Goal: Information Seeking & Learning: Understand process/instructions

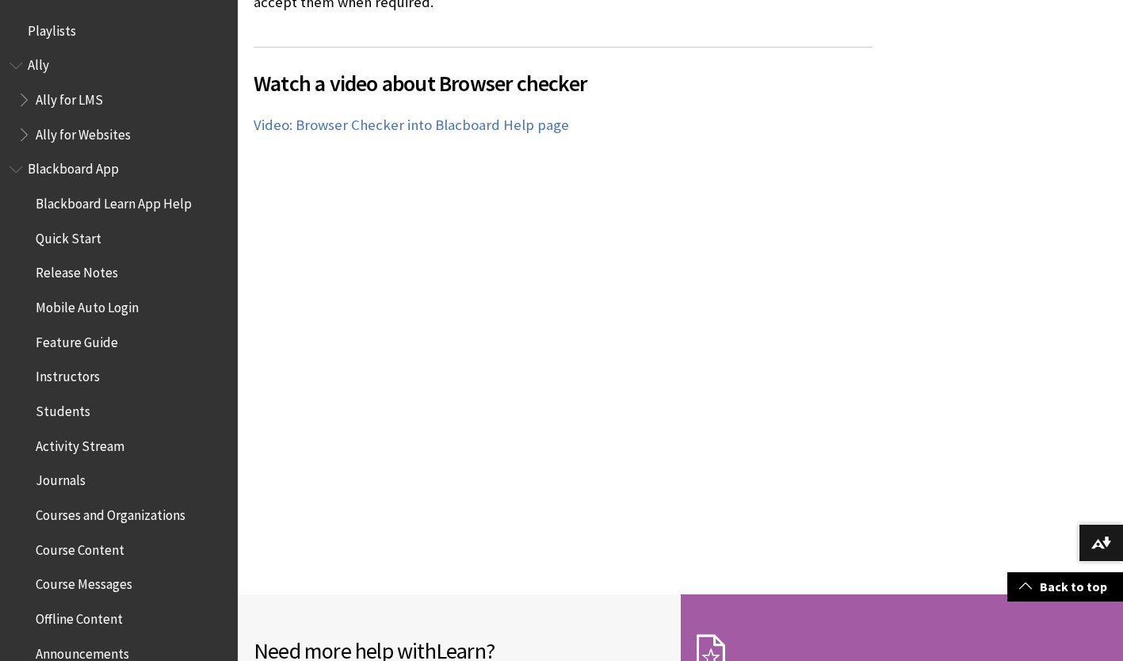
scroll to position [1699, 0]
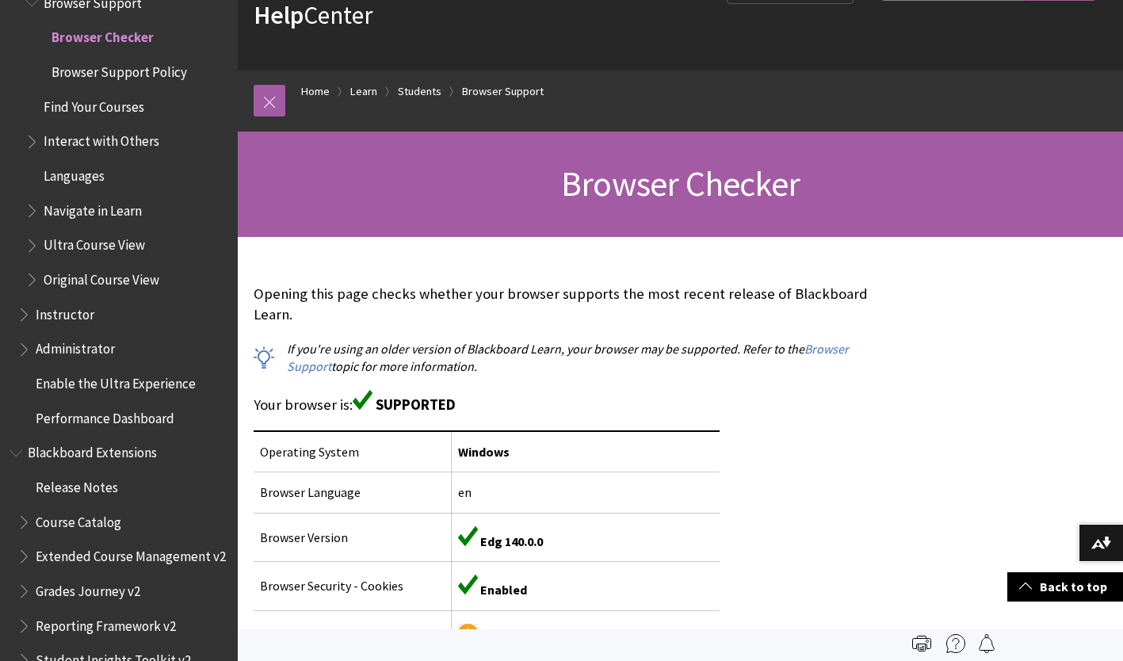
scroll to position [0, 0]
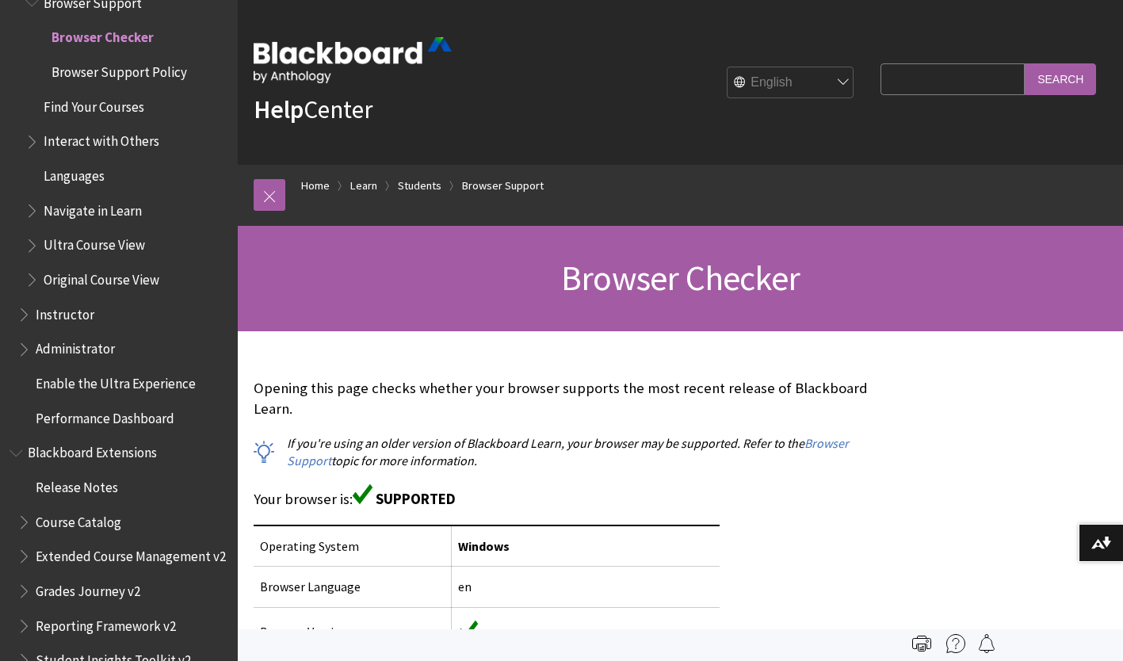
click at [412, 263] on h1 "Browser Checker" at bounding box center [681, 279] width 854 height 42
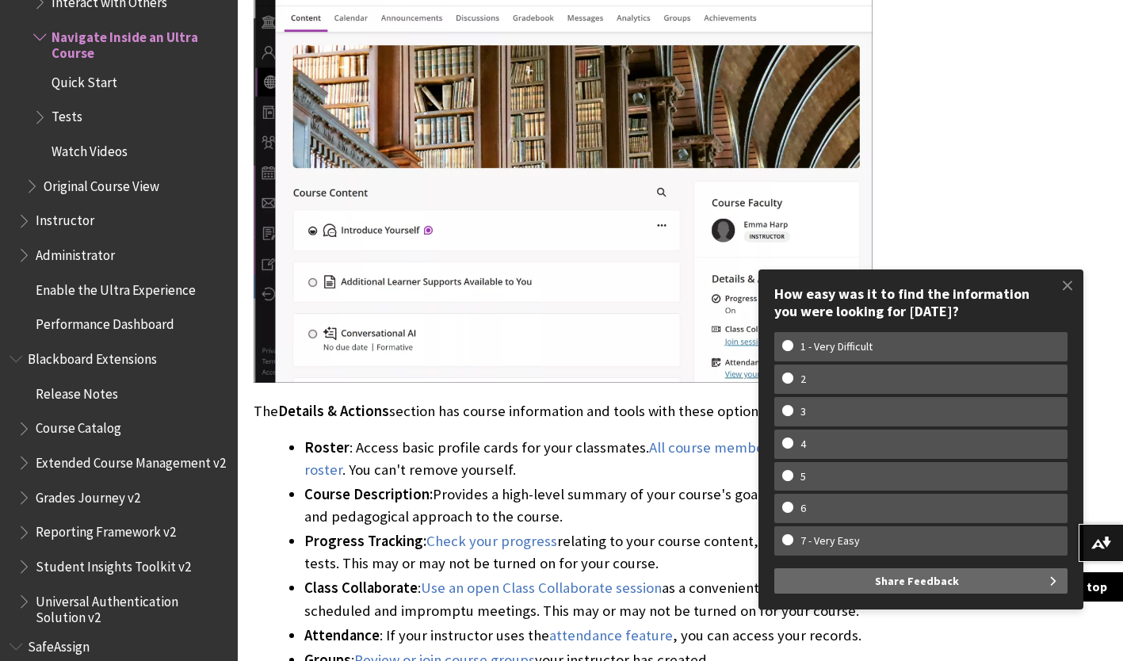
scroll to position [1432, 0]
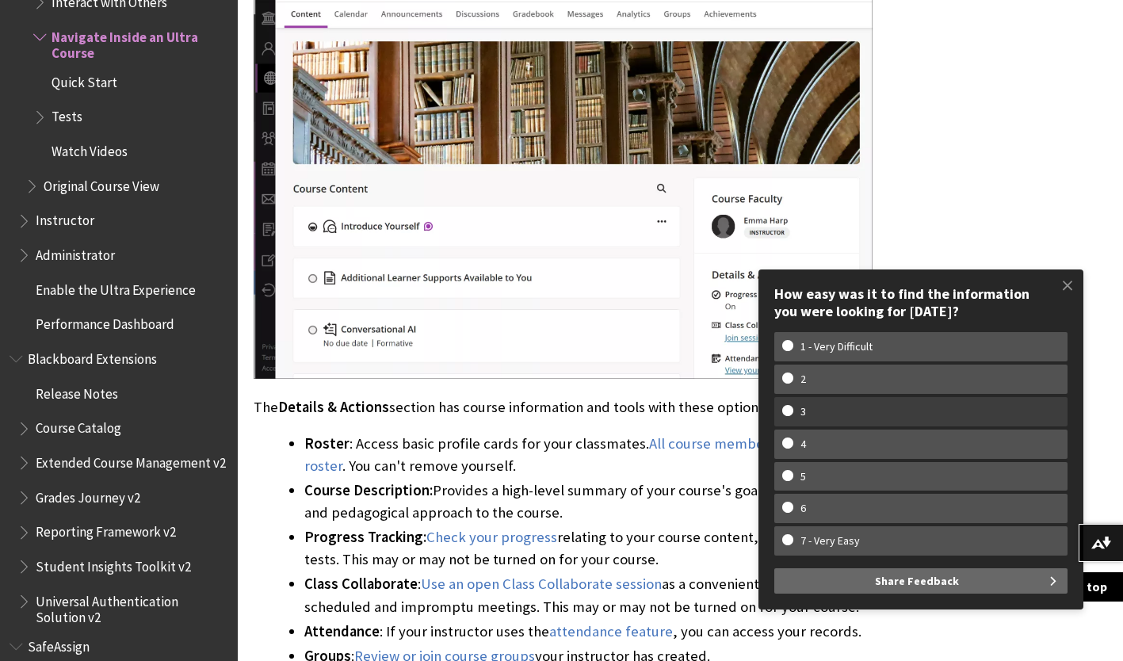
click at [876, 414] on w-span "3" at bounding box center [920, 411] width 277 height 13
click at [793, 414] on input "3" at bounding box center [787, 410] width 10 height 10
radio input "true"
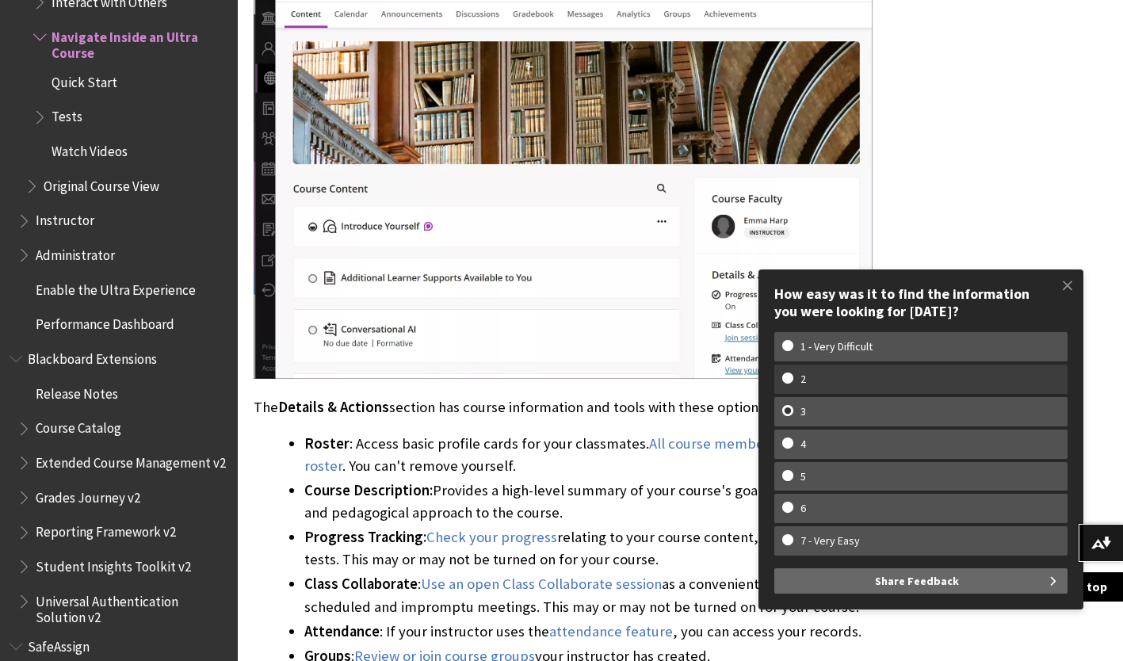
click at [973, 380] on w-span "2" at bounding box center [920, 379] width 277 height 13
click at [793, 380] on input "2" at bounding box center [787, 378] width 10 height 10
radio input "true"
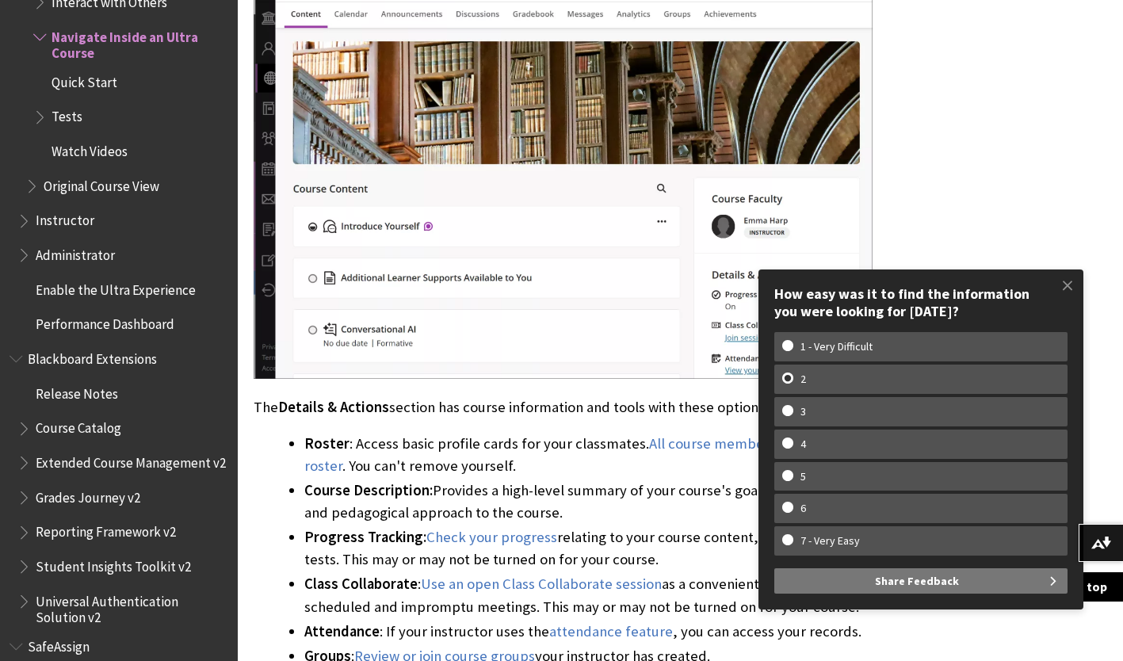
click at [943, 575] on span "Share Feedback" at bounding box center [917, 580] width 84 height 25
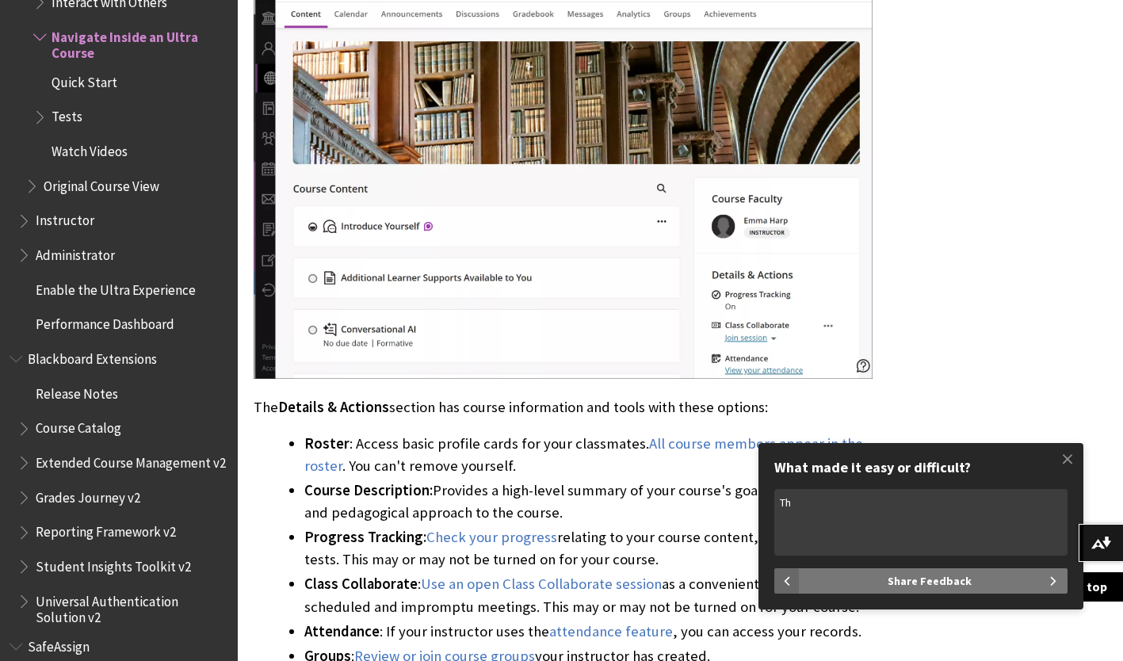
type textarea "T"
click at [1078, 461] on span at bounding box center [1067, 458] width 33 height 33
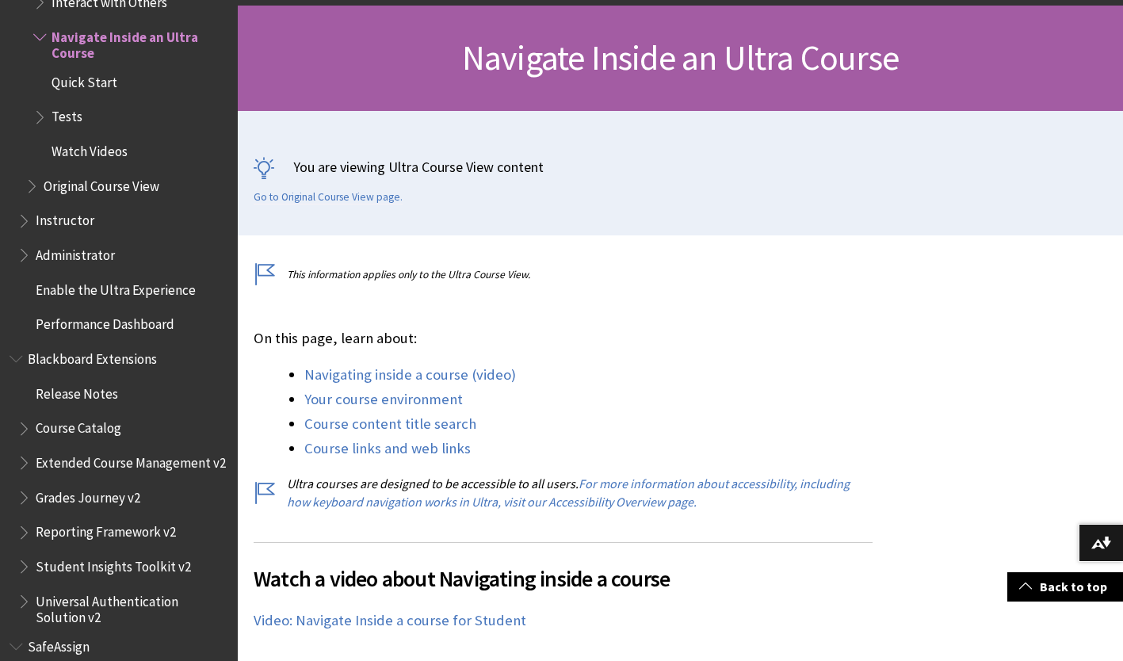
scroll to position [221, 0]
